Goal: Task Accomplishment & Management: Manage account settings

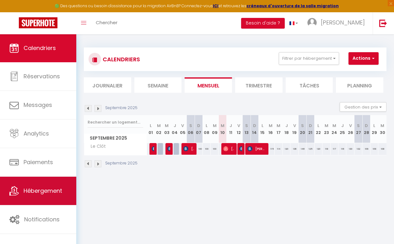
click at [39, 185] on link "Hébergement" at bounding box center [38, 190] width 76 height 28
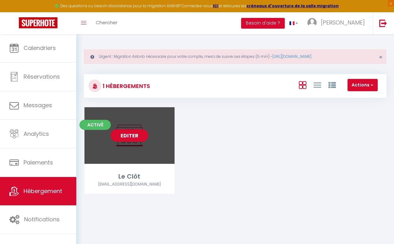
click at [127, 135] on link "Editer" at bounding box center [129, 135] width 38 height 13
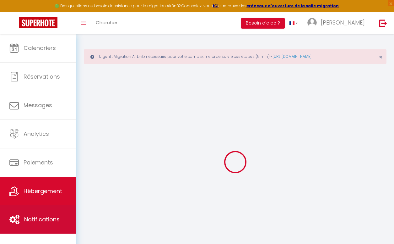
click at [48, 215] on span "Notifications" at bounding box center [41, 219] width 35 height 8
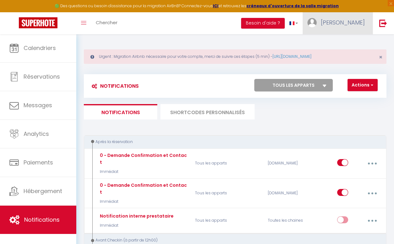
click at [341, 21] on link "[PERSON_NAME]" at bounding box center [338, 23] width 70 height 22
click at [343, 40] on link "Paramètres" at bounding box center [347, 43] width 46 height 11
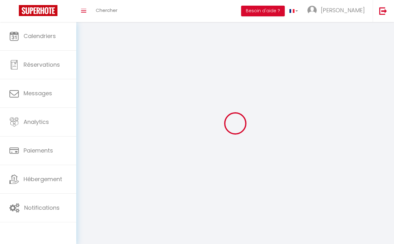
type input "[PERSON_NAME]"
type input "Vianes"
type input "0663285543"
type input "1708 Le Clot St joseph"
type input "11400"
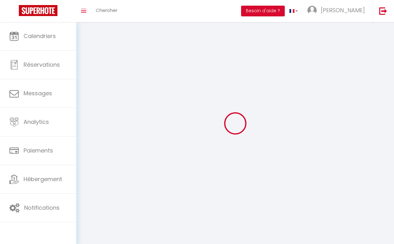
type input "Issel"
type input "qDouxntPXHHm3fNxShrF3Erqh"
type input "hNe4c4QmydMVeaOG4vtDApmrB"
type input "[URL][DOMAIN_NAME]"
select select "1"
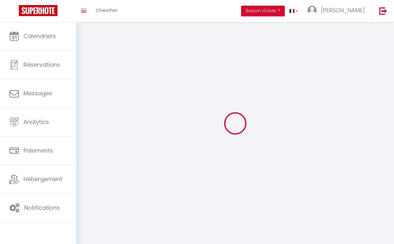
select select "28"
select select "fr"
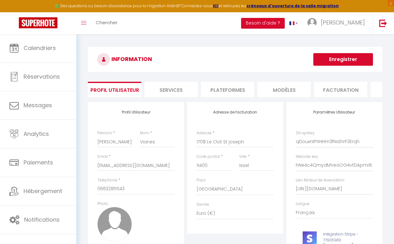
click at [237, 91] on li "Plateformes" at bounding box center [227, 89] width 53 height 15
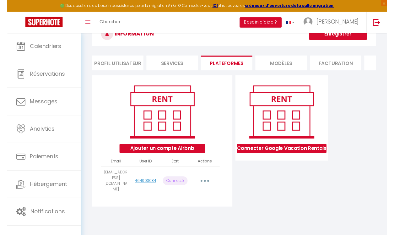
scroll to position [26, 0]
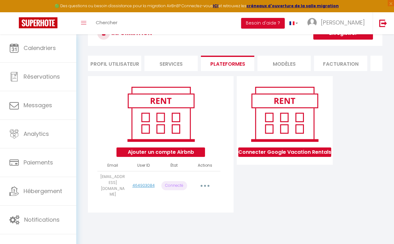
click at [207, 180] on button "button" at bounding box center [204, 186] width 17 height 12
click at [190, 218] on link "Reconnecter le compte" at bounding box center [176, 223] width 69 height 11
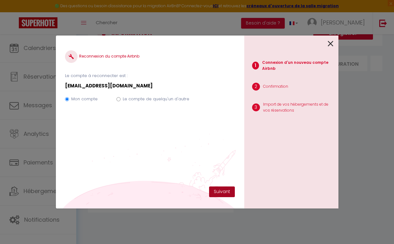
click at [224, 191] on button "Suivant" at bounding box center [222, 191] width 26 height 11
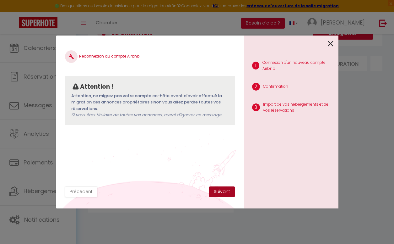
click at [219, 190] on button "Suivant" at bounding box center [222, 191] width 26 height 11
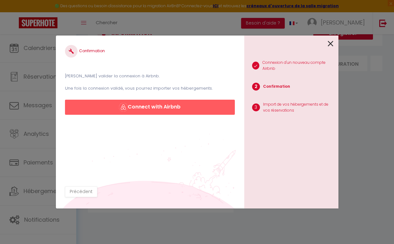
click at [183, 104] on button "Connect with Airbnb" at bounding box center [149, 106] width 169 height 15
click at [185, 109] on button "Connect with Airbnb" at bounding box center [149, 106] width 169 height 15
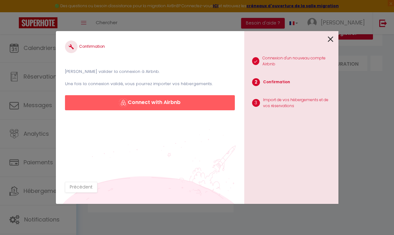
click at [330, 37] on icon at bounding box center [331, 39] width 6 height 9
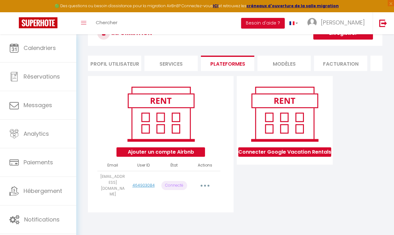
click at [205, 185] on icon "button" at bounding box center [205, 186] width 2 height 2
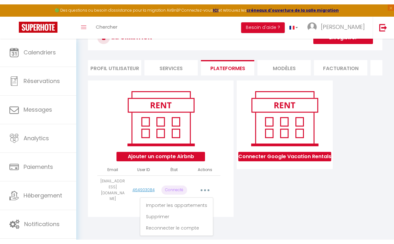
scroll to position [25, 0]
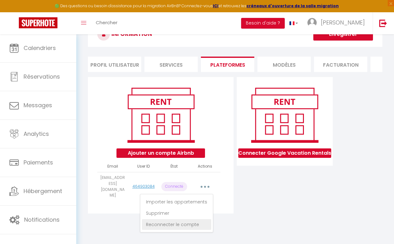
click at [165, 221] on link "Reconnecter le compte" at bounding box center [176, 224] width 69 height 11
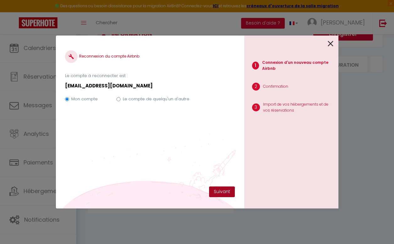
click at [222, 192] on button "Suivant" at bounding box center [222, 191] width 26 height 11
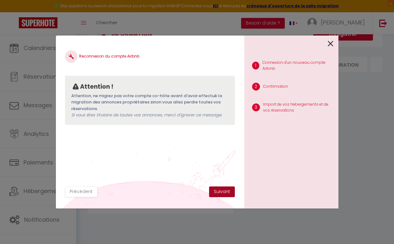
click at [223, 191] on button "Suivant" at bounding box center [222, 191] width 26 height 11
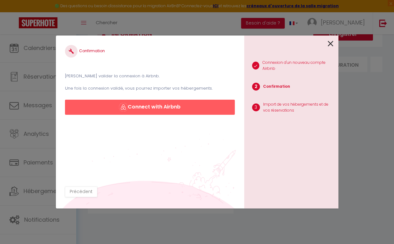
click at [180, 103] on button "Connect with Airbnb" at bounding box center [149, 106] width 169 height 15
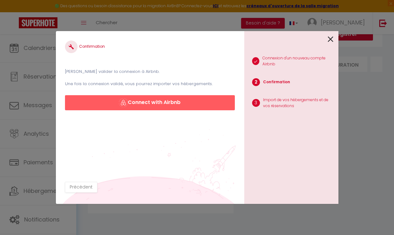
click at [329, 35] on icon at bounding box center [331, 39] width 6 height 9
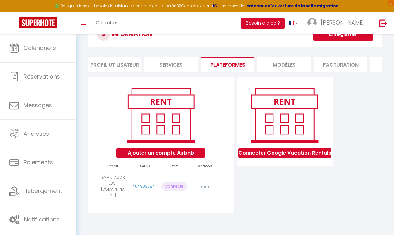
click at [205, 180] on button "button" at bounding box center [204, 186] width 17 height 12
click at [179, 219] on link "Reconnecter le compte" at bounding box center [176, 224] width 69 height 11
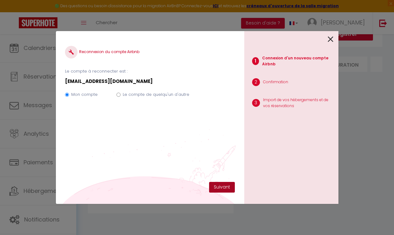
click at [220, 188] on button "Suivant" at bounding box center [222, 187] width 26 height 11
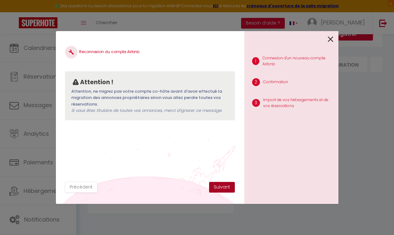
click at [219, 185] on button "Suivant" at bounding box center [222, 187] width 26 height 11
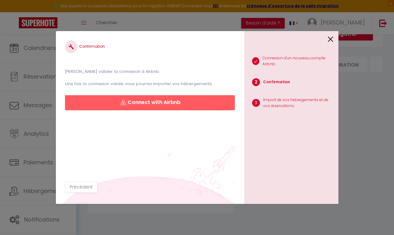
click at [190, 104] on button "Connect with Airbnb" at bounding box center [149, 102] width 169 height 15
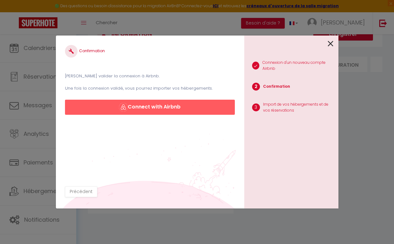
click at [164, 107] on button "Connect with Airbnb" at bounding box center [149, 106] width 169 height 15
click at [331, 45] on icon at bounding box center [331, 43] width 6 height 9
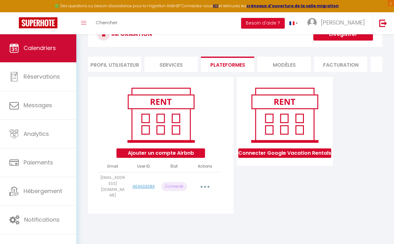
click at [39, 46] on span "Calendriers" at bounding box center [40, 48] width 32 height 8
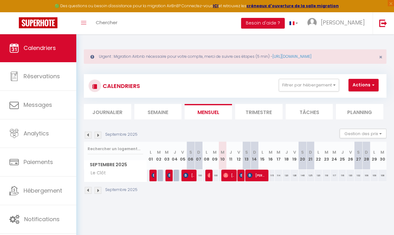
click at [211, 173] on div "100" at bounding box center [215, 175] width 8 height 12
type input "100"
type input "Mar 09 Septembre 2025"
type input "Mer 10 Septembre 2025"
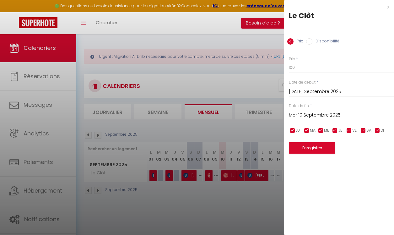
click at [389, 8] on div "x" at bounding box center [336, 7] width 105 height 8
select select
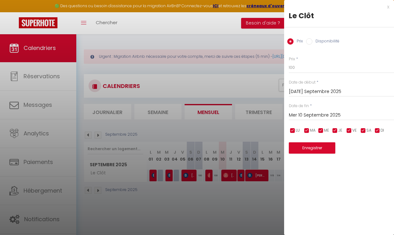
select select
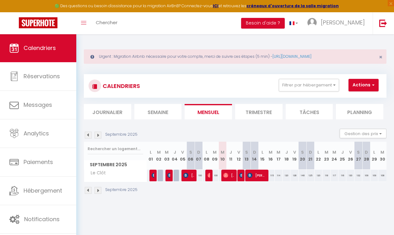
click at [208, 176] on img at bounding box center [209, 175] width 5 height 5
select select "KO"
select select "0"
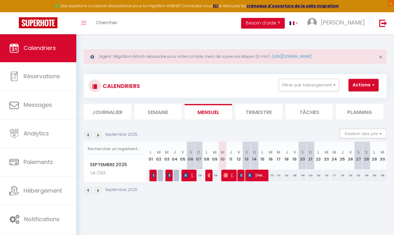
select select "1"
select select
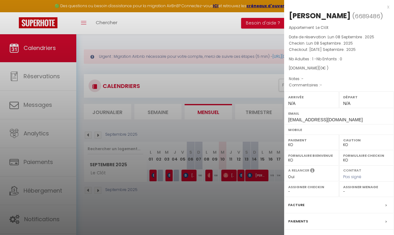
click at [388, 6] on div "x" at bounding box center [336, 7] width 105 height 8
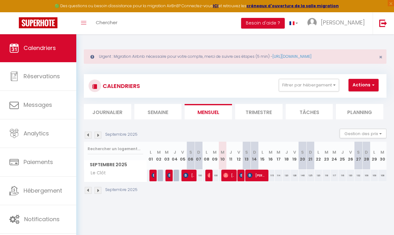
click at [228, 178] on span "[PERSON_NAME]" at bounding box center [228, 175] width 10 height 12
select select "OK"
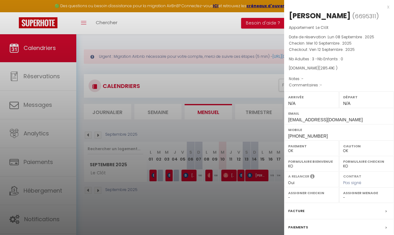
click at [204, 211] on div at bounding box center [197, 117] width 394 height 235
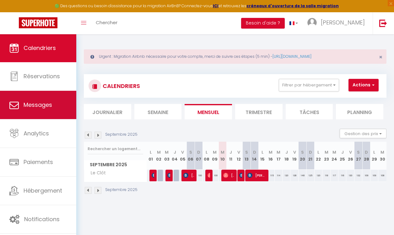
click at [64, 100] on link "Messages" at bounding box center [38, 105] width 76 height 28
select select "message"
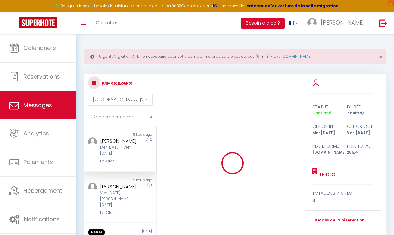
scroll to position [3442, 0]
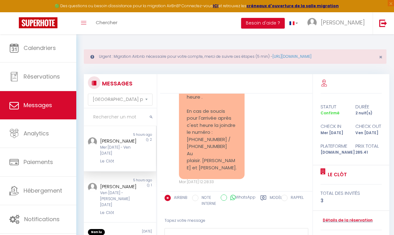
click at [119, 149] on div "Mer [DATE] - Ven [DATE]" at bounding box center [119, 150] width 38 height 12
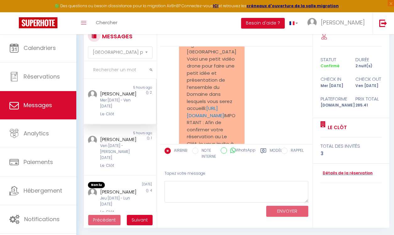
scroll to position [1006, 0]
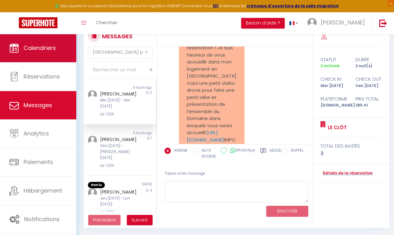
click at [63, 50] on link "Calendriers" at bounding box center [38, 48] width 76 height 28
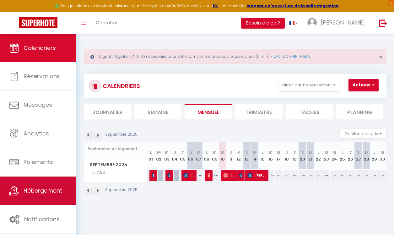
click at [53, 187] on span "Hébergement" at bounding box center [43, 190] width 39 height 8
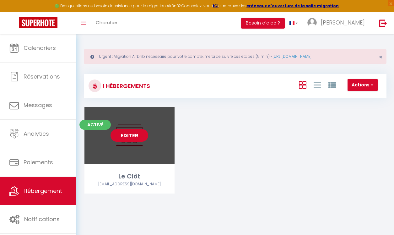
click at [133, 137] on link "Editer" at bounding box center [129, 135] width 38 height 13
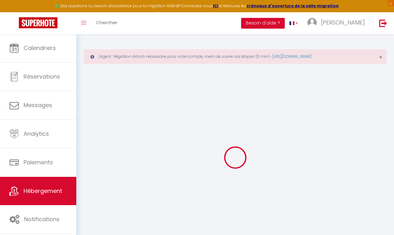
select select
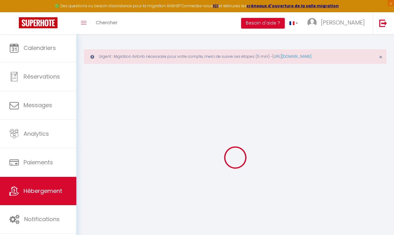
select select
checkbox input "false"
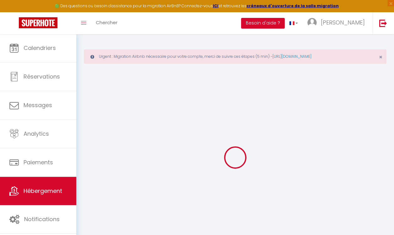
select select
type input "Le Clôt"
type input "[PERSON_NAME]"
type input "Vianes"
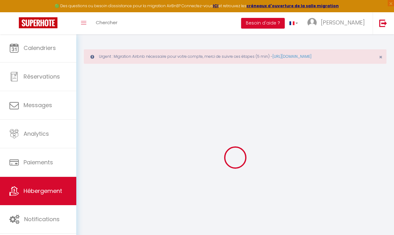
type input "1708 le clôt saint Joseph"
type input "11400"
type input "Issel"
select select "houses"
select select "9"
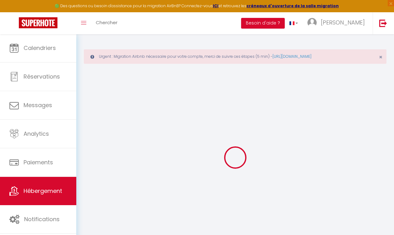
select select "1"
select select "3"
select select "2"
type input "132"
type input "35"
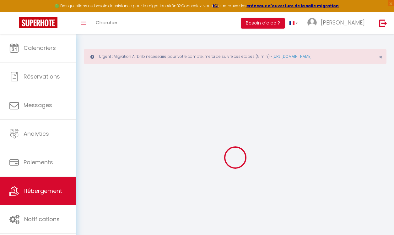
type input "4"
type input "200"
type input "400"
select select
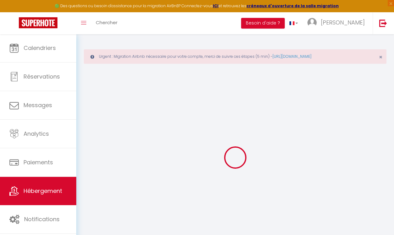
select select
type input "1708 le clôt saint Joseph"
type input "11400"
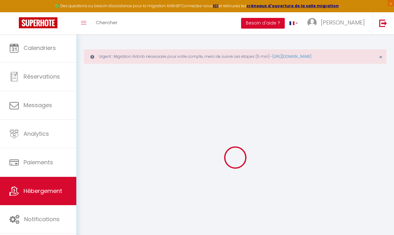
type input "Issel"
type input "[EMAIL_ADDRESS][DOMAIN_NAME]"
select select "8153"
checkbox input "false"
checkbox input "true"
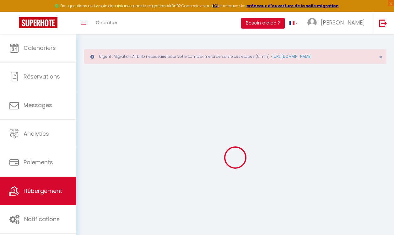
checkbox input "true"
checkbox input "false"
radio input "true"
type input "0"
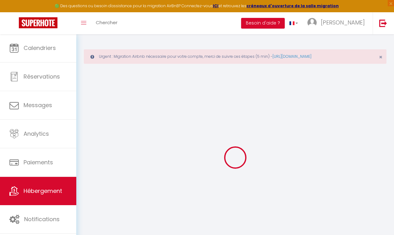
type input "0"
checkbox input "false"
checkbox input "true"
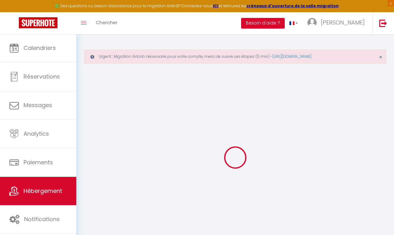
checkbox input "false"
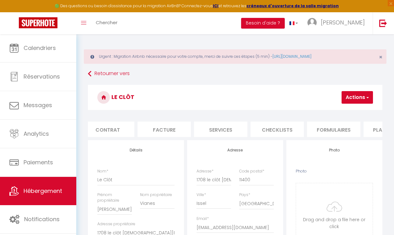
click at [330, 126] on li "Formulaires" at bounding box center [333, 128] width 53 height 15
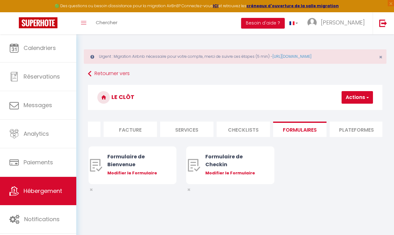
scroll to position [0, 98]
click at [337, 126] on li "Plateformes" at bounding box center [355, 128] width 53 height 15
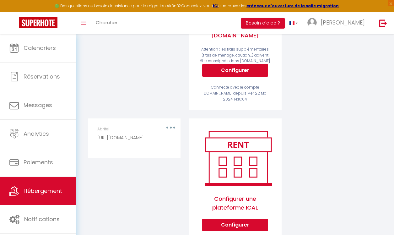
scroll to position [201, 0]
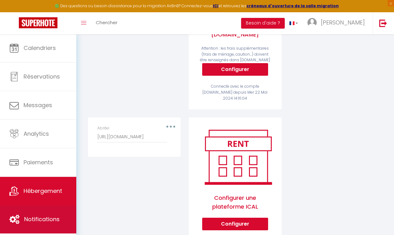
click at [57, 218] on span "Notifications" at bounding box center [41, 219] width 35 height 8
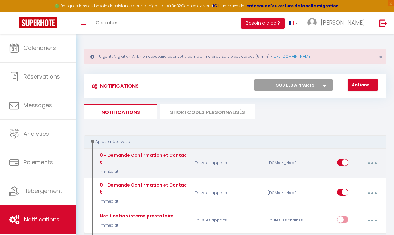
click at [372, 162] on icon "button" at bounding box center [372, 163] width 2 height 2
click at [357, 176] on link "Editer" at bounding box center [355, 178] width 46 height 11
type input "0 - Demande Confirmation et Contact"
select select "Immédiat"
select select "if_booking_is_paid"
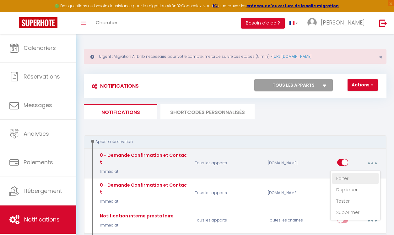
checkbox input "true"
checkbox input "false"
radio input "true"
type input "Merci de confirmer votre réservation - [BOOKING:ID] - [GUEST:FIRST_NAME] [GUEST…"
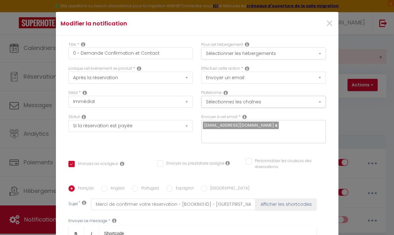
click at [302, 56] on button "Sélectionner les hébergements" at bounding box center [263, 53] width 125 height 12
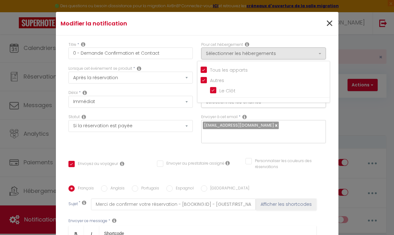
click at [329, 19] on span "×" at bounding box center [329, 23] width 8 height 19
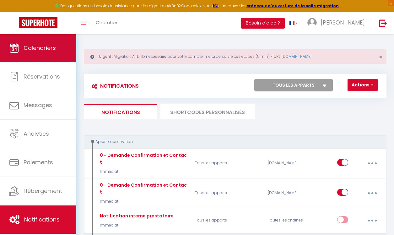
click at [69, 54] on link "Calendriers" at bounding box center [38, 48] width 76 height 28
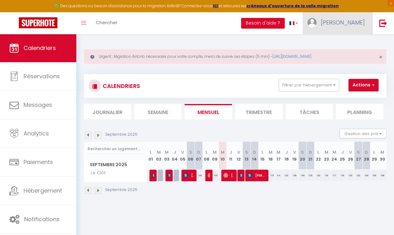
click at [350, 23] on span "[PERSON_NAME]" at bounding box center [343, 23] width 44 height 8
click at [338, 40] on link "Paramètres" at bounding box center [347, 43] width 46 height 11
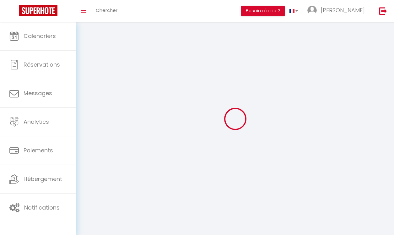
type input "[PERSON_NAME]"
type input "Vianes"
type input "0663285543"
type input "1708 Le Clot St joseph"
type input "11400"
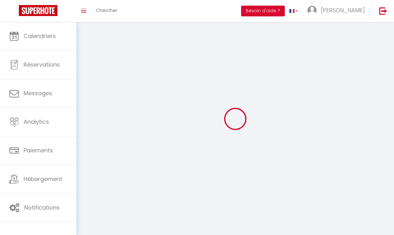
type input "Issel"
type input "qDouxntPXHHm3fNxShrF3Erqh"
type input "hNe4c4QmydMVeaOG4vtDApmrB"
type input "[URL][DOMAIN_NAME]"
select select "1"
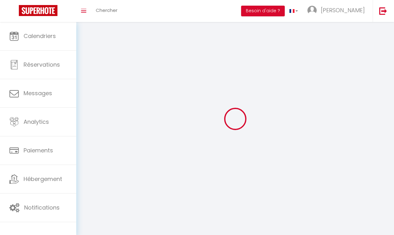
select select "28"
select select "fr"
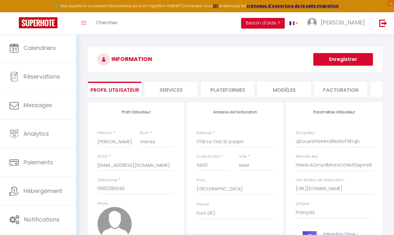
click at [227, 97] on div "INFORMATION Enregistrer Profil Utilisateur Services Plateformes MODÈLES Factura…" at bounding box center [235, 174] width 294 height 255
click at [229, 94] on li "Plateformes" at bounding box center [227, 89] width 53 height 15
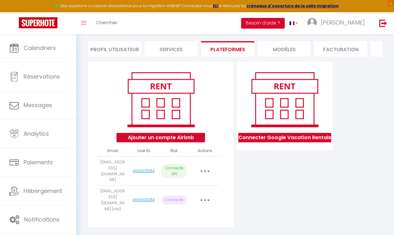
scroll to position [40, 0]
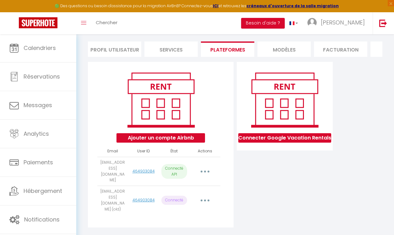
click at [204, 166] on button "button" at bounding box center [204, 171] width 17 height 12
click at [189, 204] on link "Reconnecter le compte" at bounding box center [176, 209] width 69 height 11
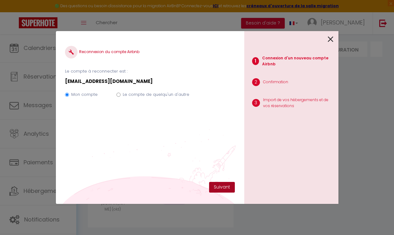
click at [220, 183] on button "Suivant" at bounding box center [222, 187] width 26 height 11
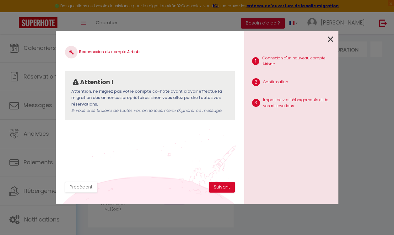
click at [220, 183] on button "Suivant" at bounding box center [222, 187] width 26 height 11
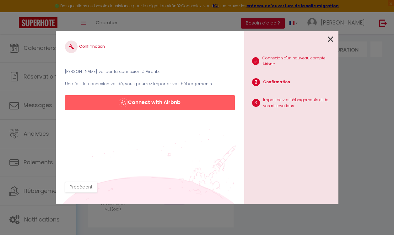
click at [212, 102] on button "Connect with Airbnb" at bounding box center [149, 102] width 169 height 15
click at [329, 39] on icon at bounding box center [331, 39] width 6 height 9
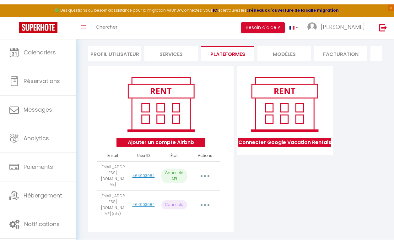
scroll to position [31, 0]
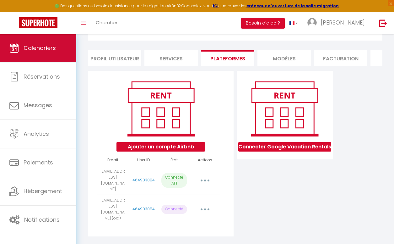
click at [62, 41] on link "Calendriers" at bounding box center [38, 48] width 76 height 28
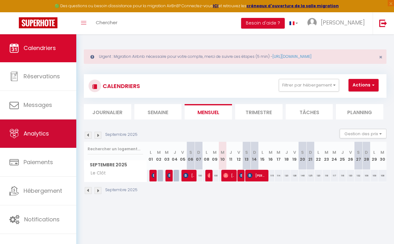
click at [50, 133] on link "Analytics" at bounding box center [38, 133] width 76 height 28
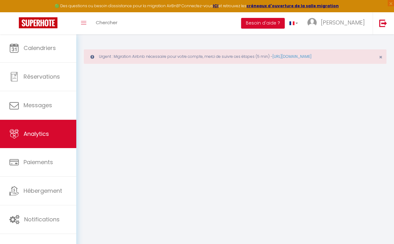
select select "2025"
select select "9"
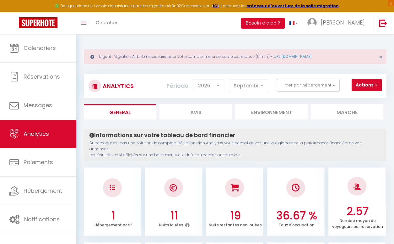
click at [202, 116] on li "Avis" at bounding box center [195, 111] width 72 height 15
select select "2025"
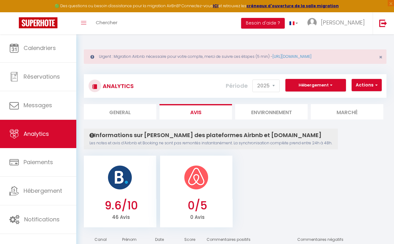
click at [272, 112] on li "Environnement" at bounding box center [271, 111] width 72 height 15
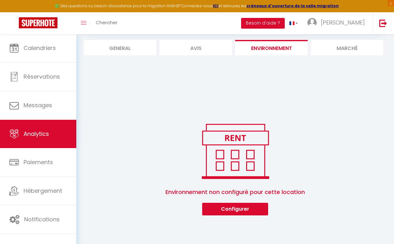
click at [348, 52] on li "Marché" at bounding box center [347, 47] width 72 height 15
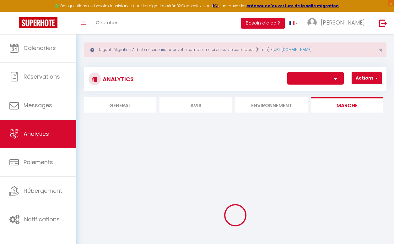
select select "42160"
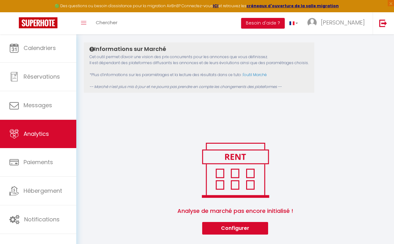
scroll to position [86, 0]
click at [233, 224] on button "Configurer" at bounding box center [235, 228] width 66 height 13
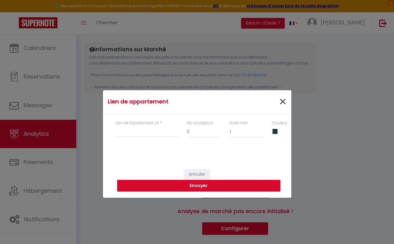
click at [284, 98] on span "×" at bounding box center [283, 101] width 8 height 19
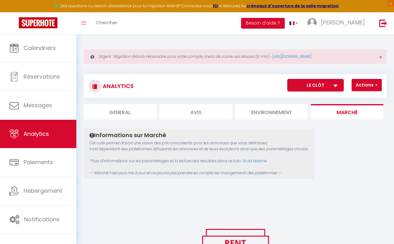
scroll to position [0, 0]
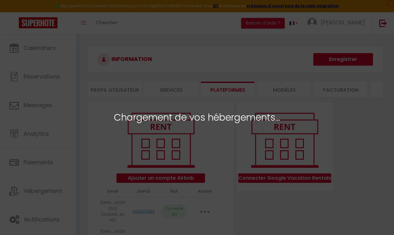
select select "42160"
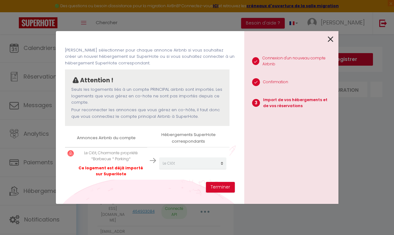
scroll to position [22, 0]
click at [224, 190] on button "Terminer" at bounding box center [220, 187] width 29 height 11
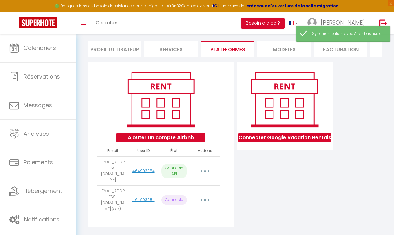
scroll to position [40, 0]
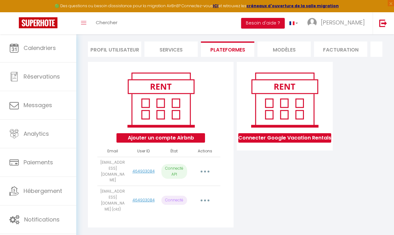
click at [207, 194] on button "button" at bounding box center [204, 200] width 17 height 12
click at [205, 170] on icon "button" at bounding box center [205, 171] width 2 height 2
click at [189, 205] on link "Reconnecter le compte" at bounding box center [176, 209] width 69 height 11
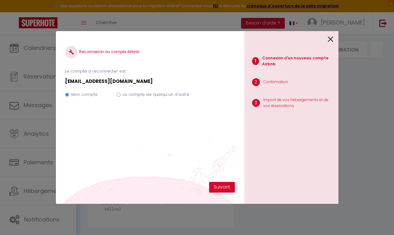
click at [331, 40] on icon at bounding box center [331, 39] width 6 height 9
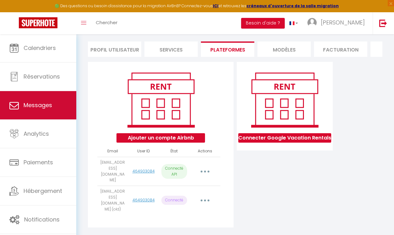
click at [35, 117] on link "Messages" at bounding box center [38, 105] width 76 height 28
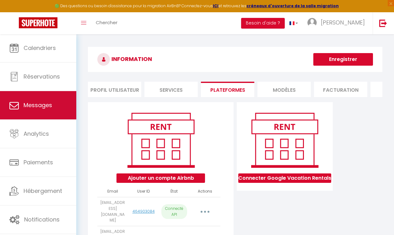
select select "message"
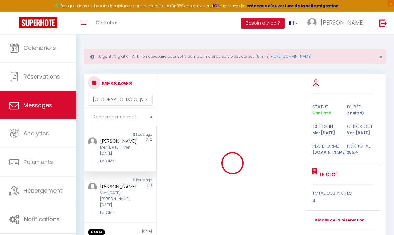
scroll to position [3442, 0]
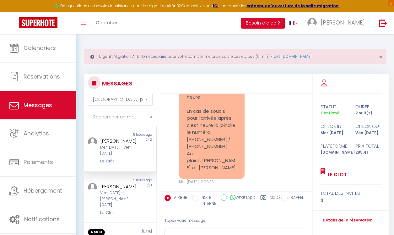
click at [110, 151] on div "Mer [DATE] - Ven [DATE]" at bounding box center [119, 150] width 38 height 12
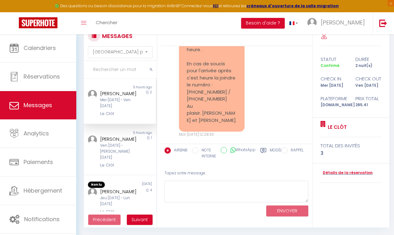
scroll to position [47, 0]
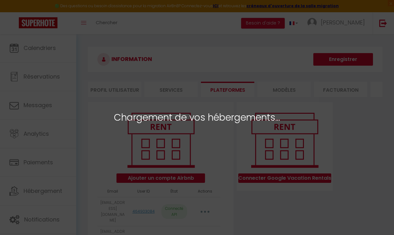
select select "42160"
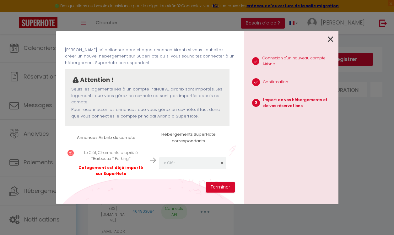
scroll to position [22, 0]
click at [227, 181] on div "Importer de vos hébergements et de vos réservations Veuillez sélectionner pour …" at bounding box center [149, 110] width 169 height 141
click at [227, 185] on button "Terminer" at bounding box center [220, 187] width 29 height 11
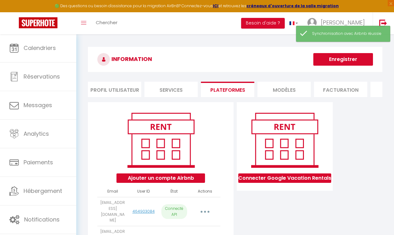
click at [354, 59] on button "Enregistrer" at bounding box center [343, 59] width 60 height 13
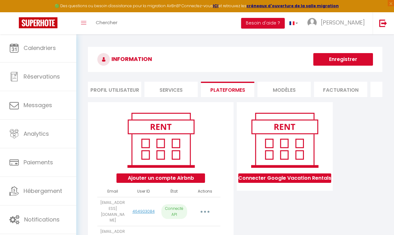
scroll to position [0, 0]
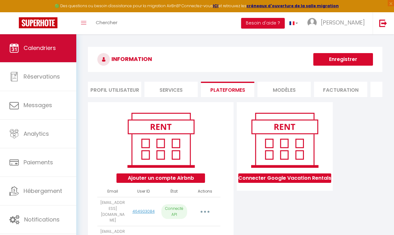
click at [47, 43] on link "Calendriers" at bounding box center [38, 48] width 76 height 28
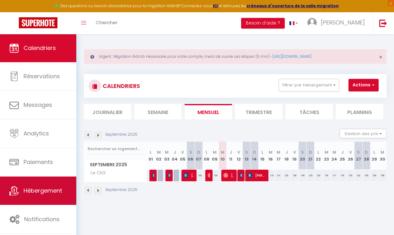
click at [45, 186] on link "Hébergement" at bounding box center [38, 190] width 76 height 28
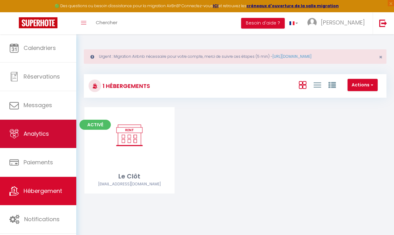
click at [52, 136] on link "Analytics" at bounding box center [38, 134] width 76 height 28
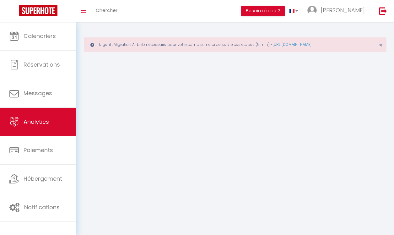
select select "2025"
select select "9"
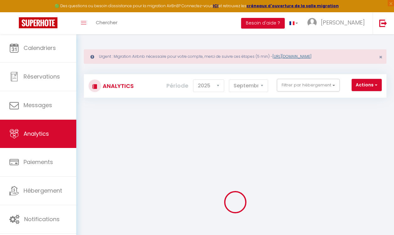
click at [298, 56] on link "[URL][DOMAIN_NAME]" at bounding box center [291, 56] width 39 height 5
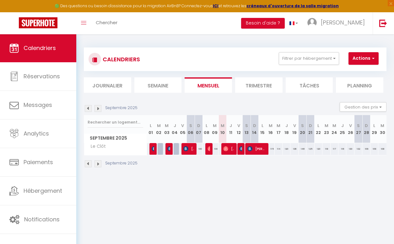
click at [246, 50] on div "CALENDRIERS Filtrer par hébergement Tous Le Clôt Effacer Sauvegarder Actions No…" at bounding box center [235, 59] width 303 height 24
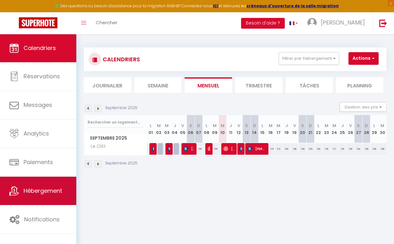
click at [56, 191] on span "Hébergement" at bounding box center [43, 190] width 39 height 8
